Goal: Task Accomplishment & Management: Manage account settings

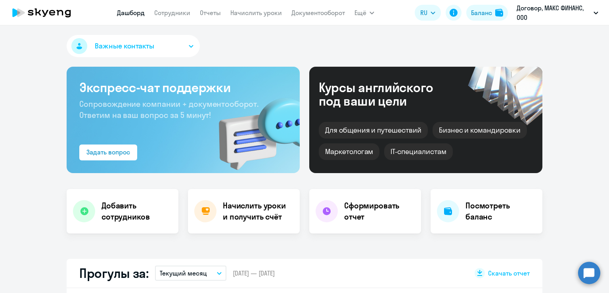
select select "30"
click at [310, 221] on div "Сформировать отчет" at bounding box center [365, 211] width 112 height 44
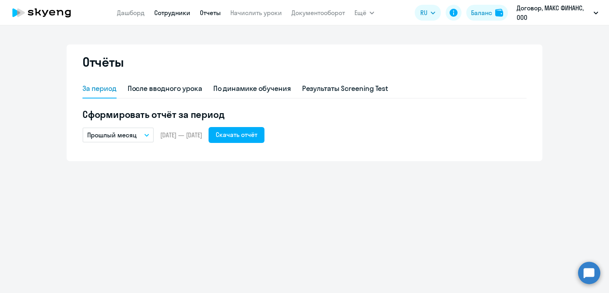
click at [176, 16] on link "Сотрудники" at bounding box center [172, 13] width 36 height 8
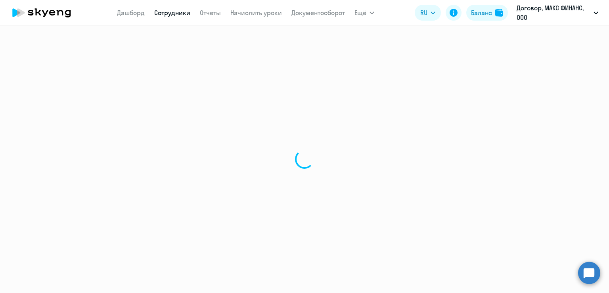
select select "30"
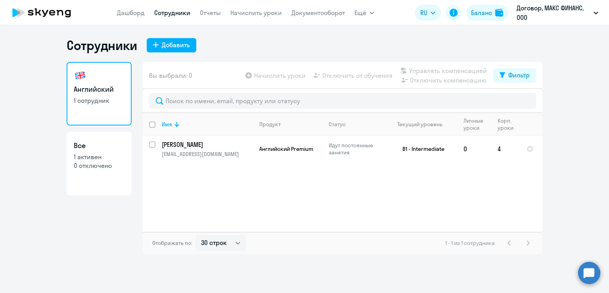
click at [261, 18] on nav "[PERSON_NAME] Отчеты Начислить уроки Документооборот" at bounding box center [231, 13] width 228 height 16
click at [258, 15] on link "Начислить уроки" at bounding box center [256, 13] width 52 height 8
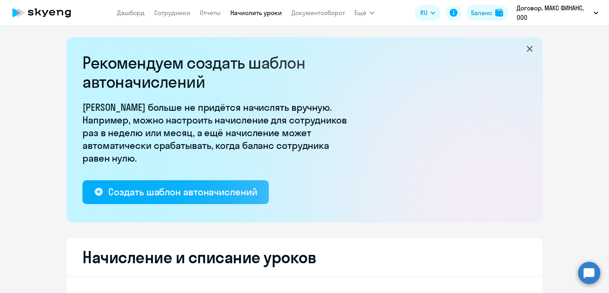
select select "10"
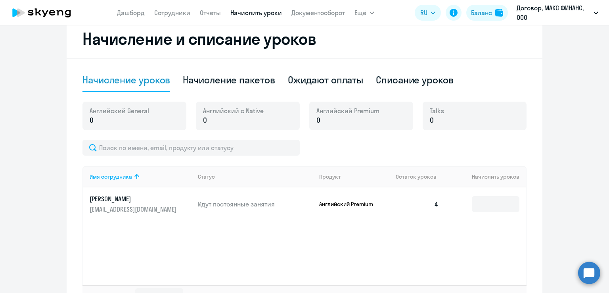
scroll to position [219, 0]
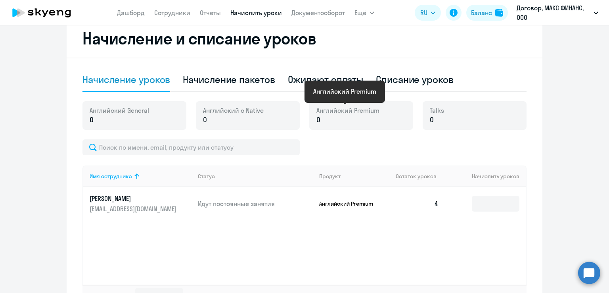
click at [327, 114] on span "Английский Premium" at bounding box center [348, 110] width 63 height 9
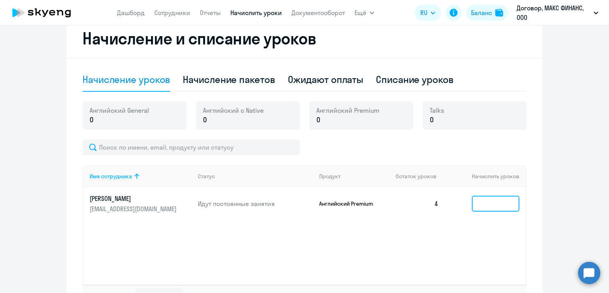
click at [497, 204] on input at bounding box center [496, 204] width 48 height 16
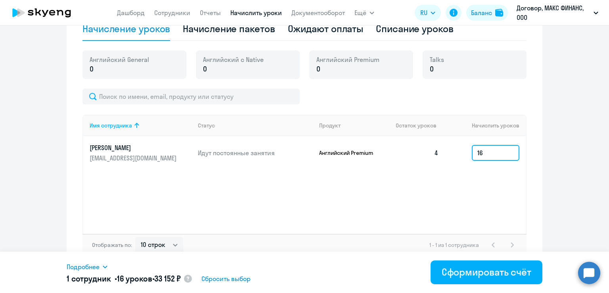
scroll to position [277, 0]
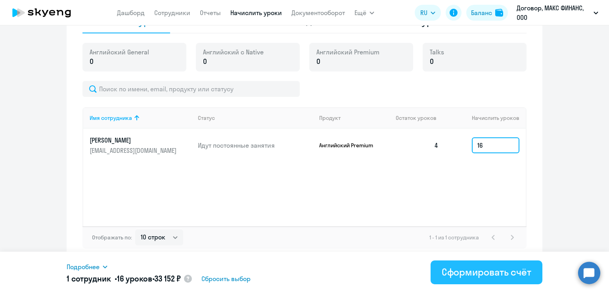
type input "16"
click at [440, 273] on button "Сформировать счёт" at bounding box center [487, 272] width 112 height 24
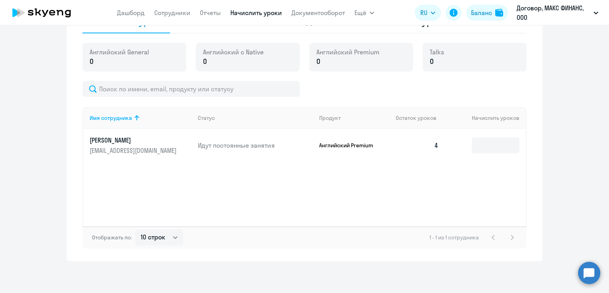
click at [309, 17] on app-menu-item-link "Документооборот" at bounding box center [319, 13] width 54 height 10
click at [307, 14] on link "Документооборот" at bounding box center [319, 13] width 54 height 8
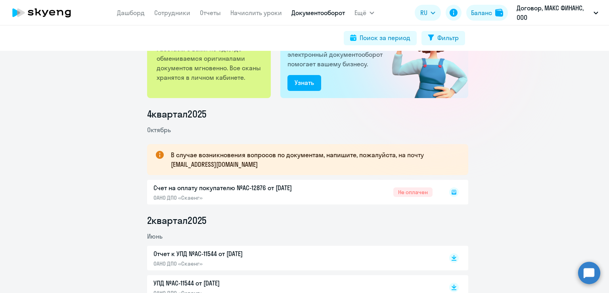
scroll to position [54, 0]
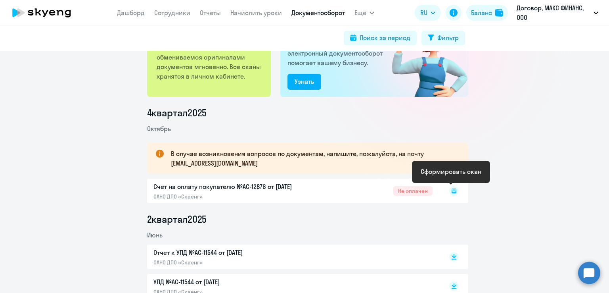
click at [449, 191] on rect at bounding box center [454, 191] width 10 height 10
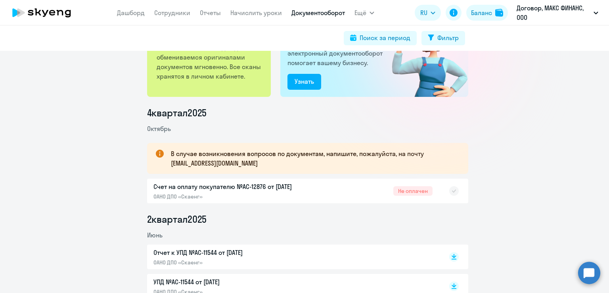
click at [343, 191] on div "Счет на оплату покупателю №AC-12876 от [DATE] ОАНО ДПО «Скаенг» Не оплачен" at bounding box center [307, 191] width 321 height 25
click at [246, 186] on div "Счет на оплату покупателю №AC-12876 от [DATE] ОАНО ДПО «Скаенг» Не оплачен" at bounding box center [307, 191] width 321 height 25
click at [229, 184] on div "Счет на оплату покупателю №AC-12876 от [DATE] ОАНО ДПО «Скаенг» Не оплачен" at bounding box center [307, 191] width 321 height 25
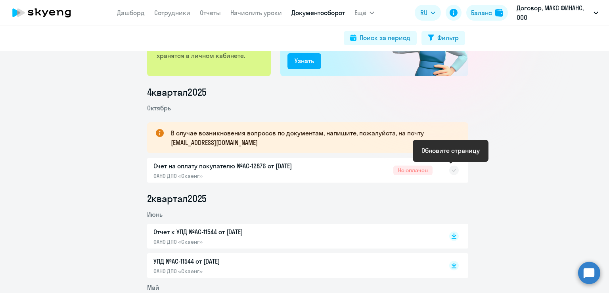
click at [449, 172] on rect at bounding box center [454, 170] width 10 height 10
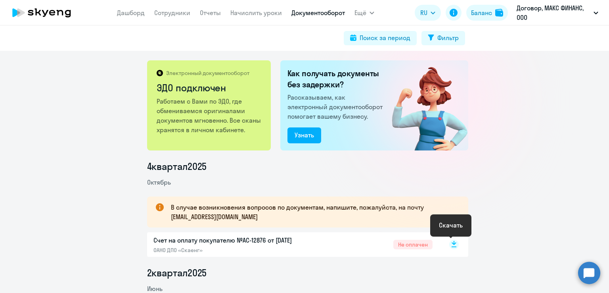
click at [450, 240] on icon at bounding box center [454, 245] width 10 height 10
click at [578, 8] on p "Договор, МАКС ФИНАНС, ООО" at bounding box center [554, 12] width 74 height 19
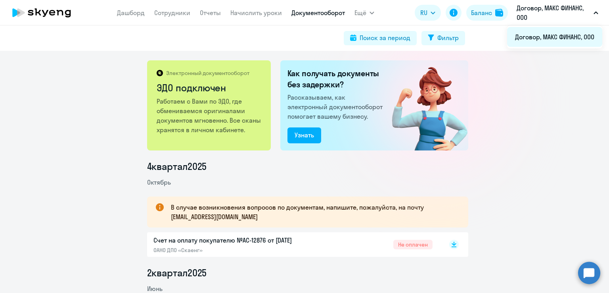
click at [559, 31] on li "Договор, МАКС ФИНАНС, ООО" at bounding box center [554, 37] width 95 height 20
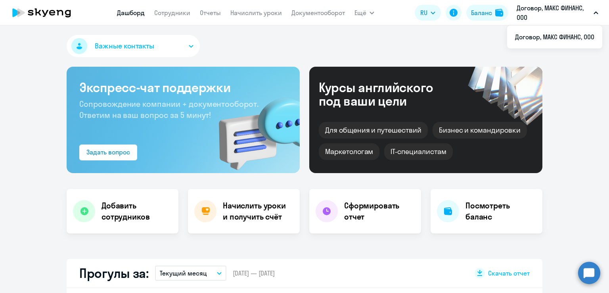
select select "30"
click at [49, 7] on icon at bounding box center [42, 13] width 70 height 20
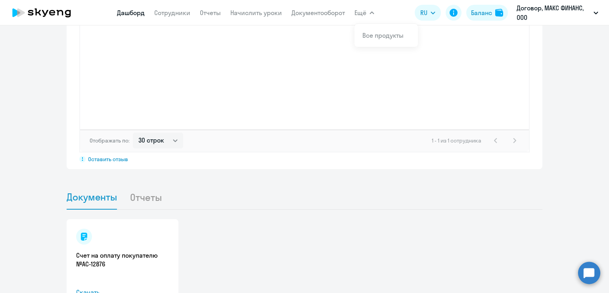
scroll to position [691, 0]
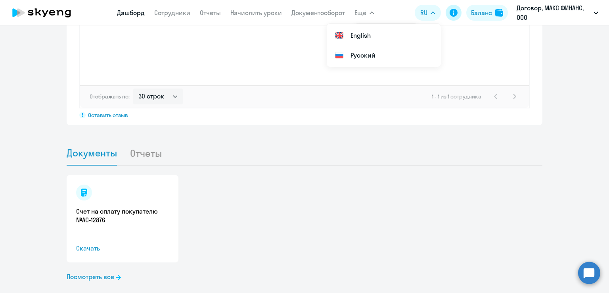
click at [453, 12] on icon at bounding box center [454, 13] width 8 height 8
